Goal: Information Seeking & Learning: Learn about a topic

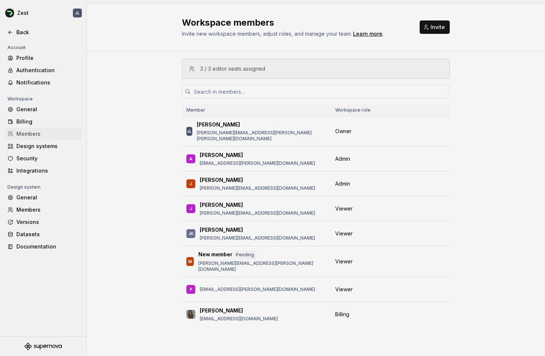
click at [137, 0] on div "Zest JL Back Account Profile Authentication Notifications Workspace General Bil…" at bounding box center [272, 178] width 545 height 356
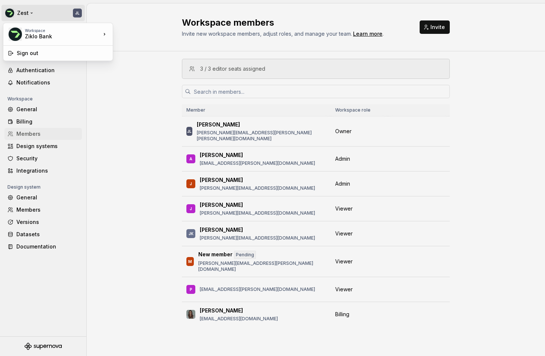
click at [33, 12] on html "Zest JL Back Account Profile Authentication Notifications Workspace General Bil…" at bounding box center [272, 178] width 545 height 356
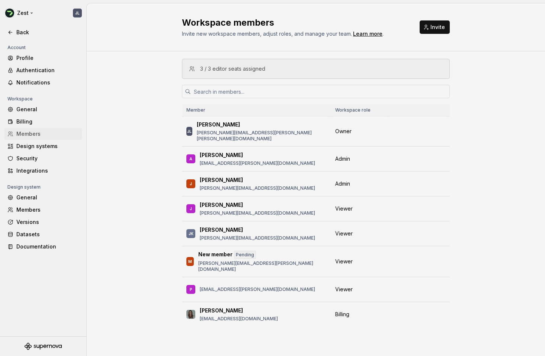
click at [33, 12] on html "Zest JL Back Account Profile Authentication Notifications Workspace General Bil…" at bounding box center [272, 178] width 545 height 356
click at [7, 33] on div "Back" at bounding box center [42, 32] width 77 height 12
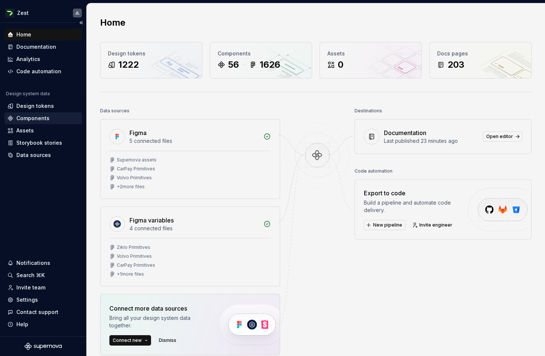
click at [30, 117] on div "Components" at bounding box center [32, 118] width 33 height 7
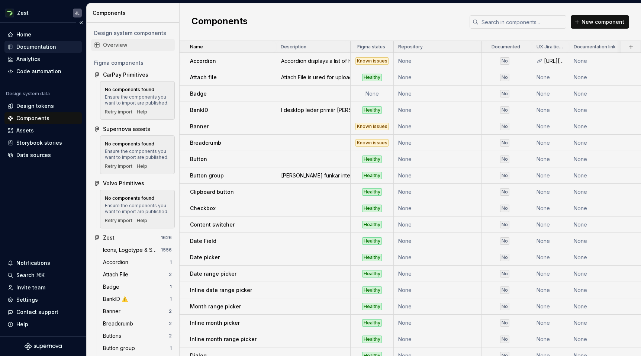
click at [35, 48] on div "Documentation" at bounding box center [36, 46] width 40 height 7
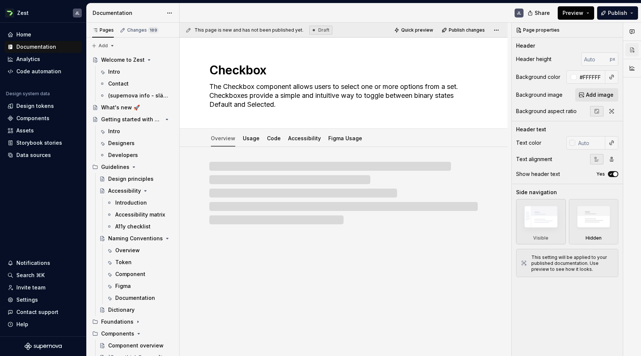
click at [544, 14] on span "Preview" at bounding box center [573, 12] width 21 height 7
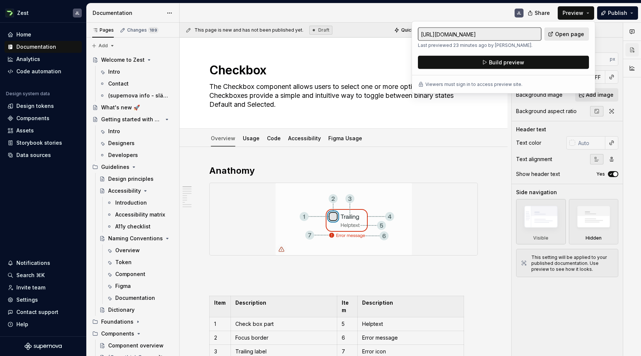
click at [544, 34] on span "Open page" at bounding box center [569, 33] width 29 height 7
click at [487, 63] on button "Build preview" at bounding box center [503, 62] width 171 height 13
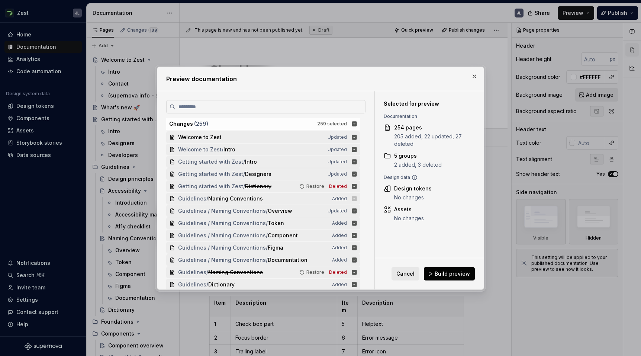
click at [448, 273] on span "Build preview" at bounding box center [452, 273] width 35 height 7
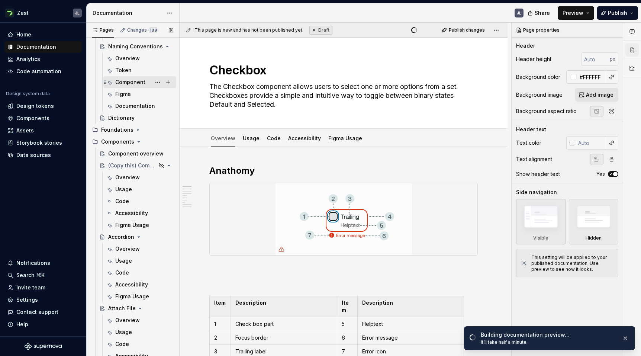
scroll to position [190, 0]
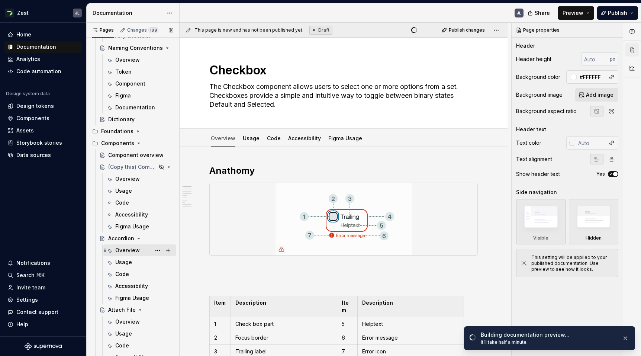
click at [129, 252] on div "Overview" at bounding box center [127, 250] width 25 height 7
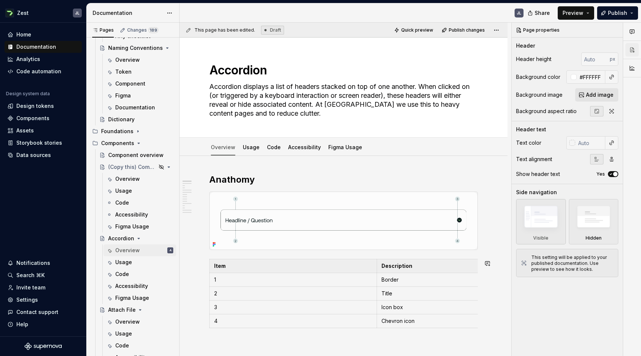
type textarea "*"
